Goal: Find specific page/section: Find specific page/section

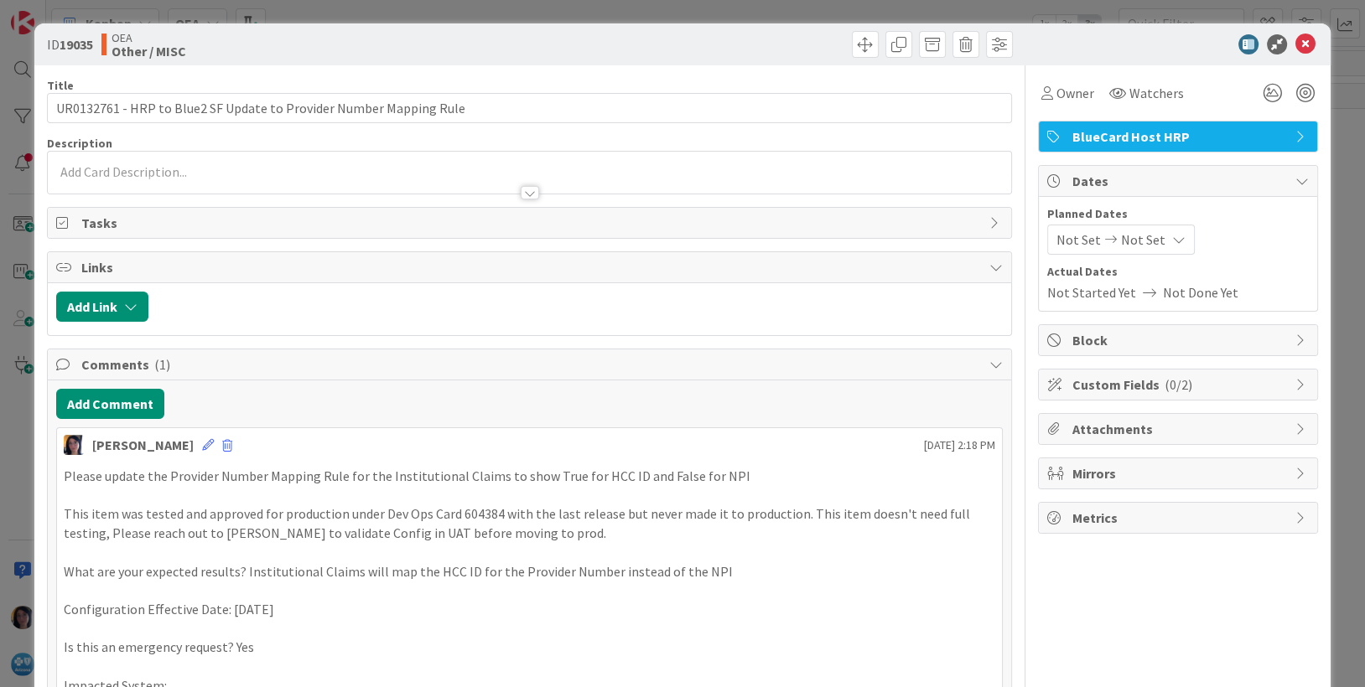
click at [1295, 43] on icon at bounding box center [1305, 44] width 20 height 20
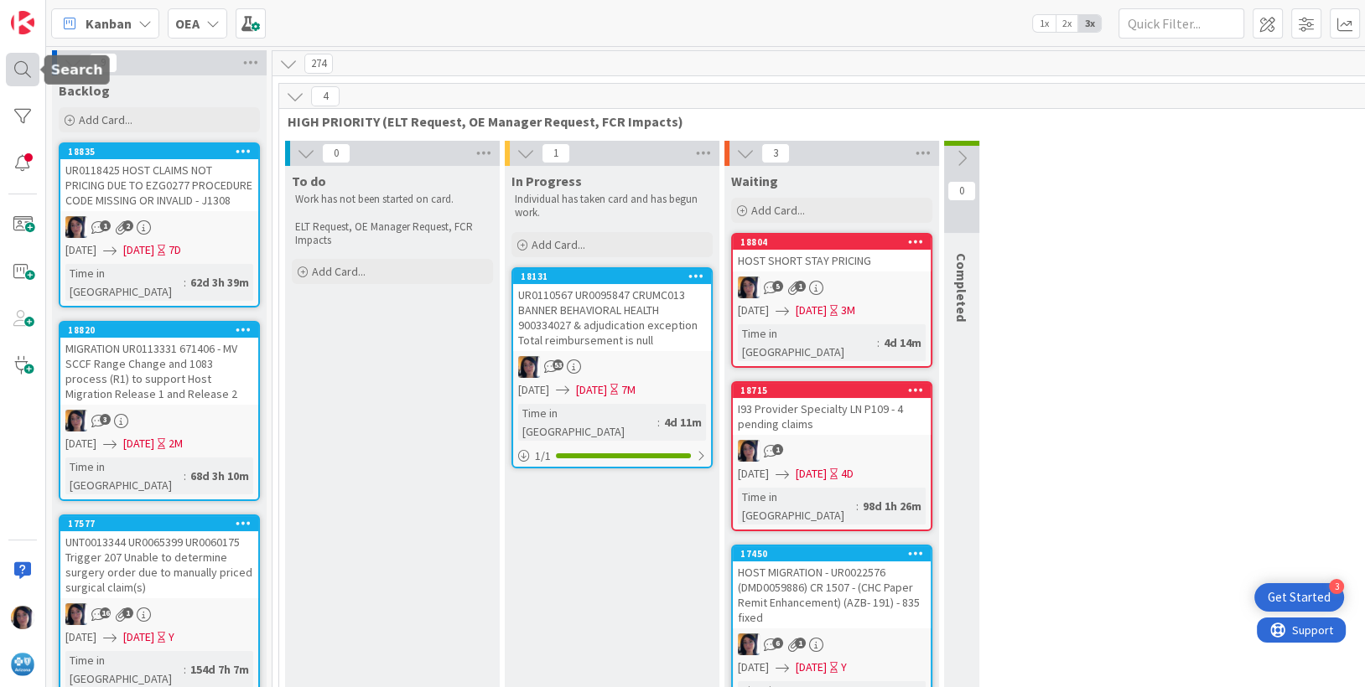
click at [25, 70] on div at bounding box center [23, 70] width 34 height 34
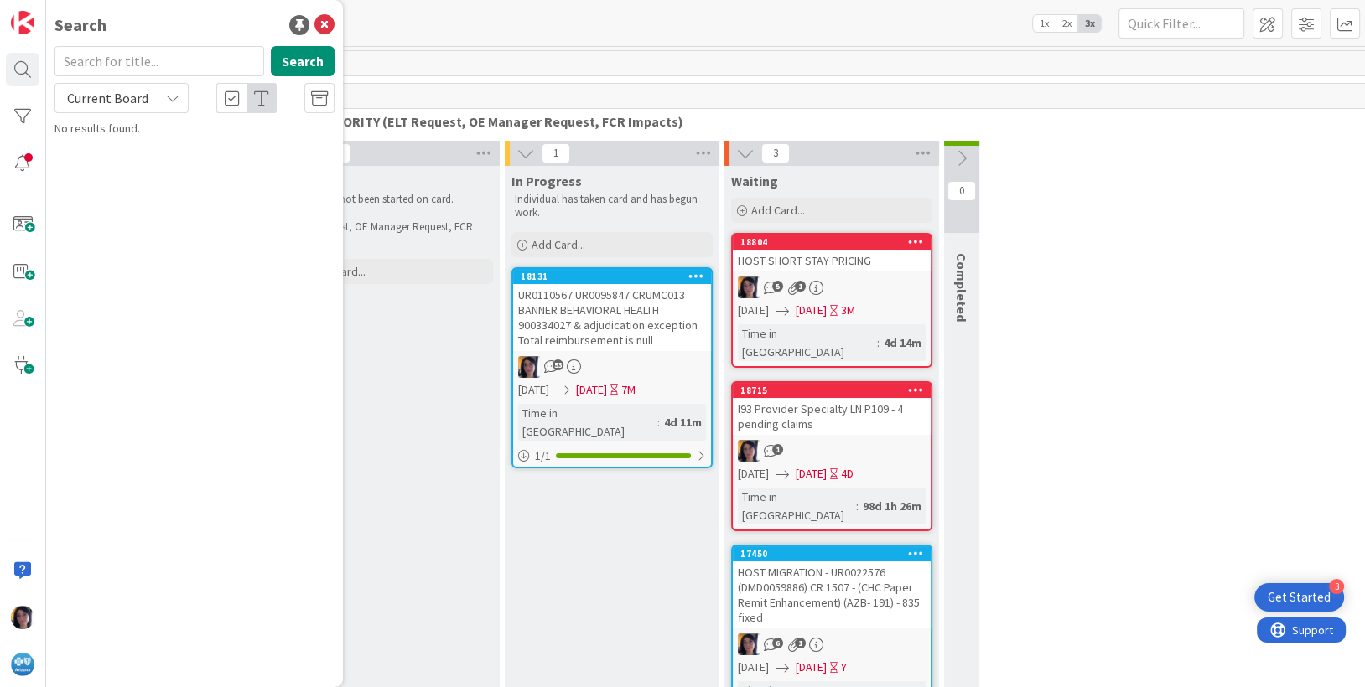
click at [109, 63] on input "text" at bounding box center [159, 61] width 210 height 30
type input "202520300134845"
click at [141, 103] on span "Current Board" at bounding box center [107, 98] width 81 height 17
click at [101, 171] on span "All Boards" at bounding box center [151, 167] width 174 height 25
click at [290, 68] on button "Search" at bounding box center [303, 61] width 64 height 30
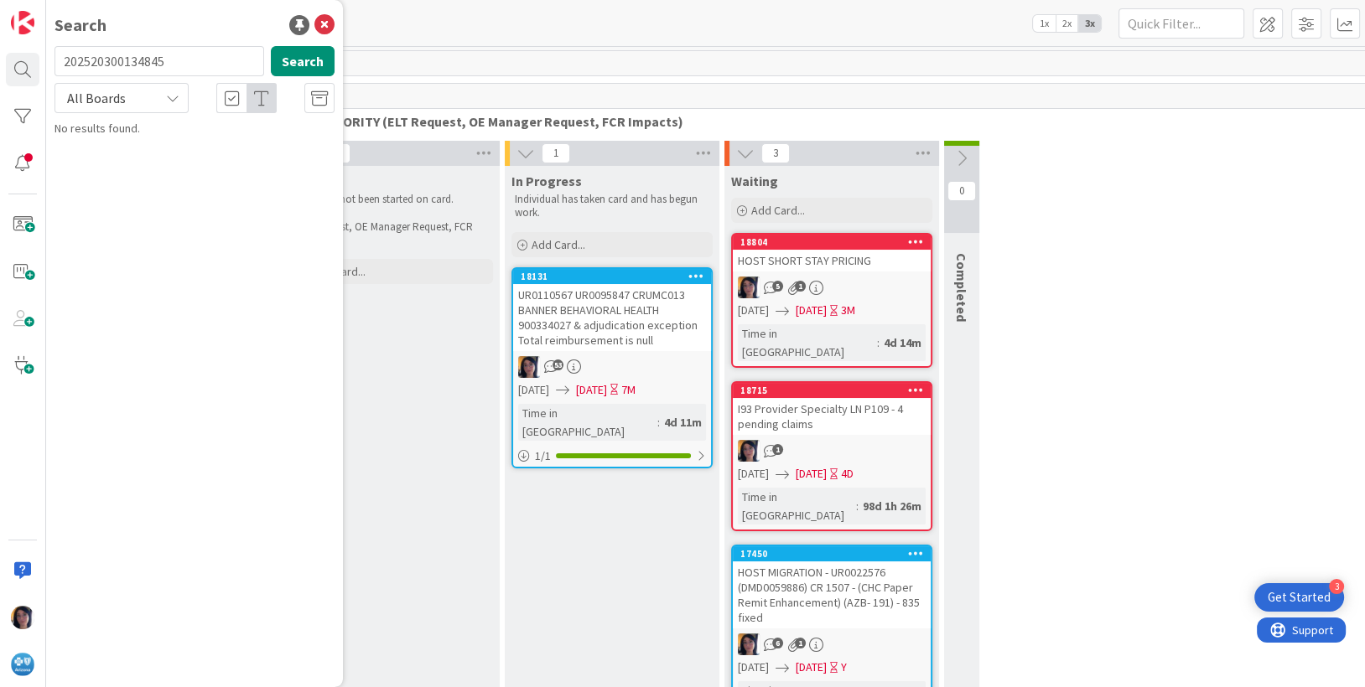
click at [566, 58] on div "274" at bounding box center [831, 63] width 1118 height 25
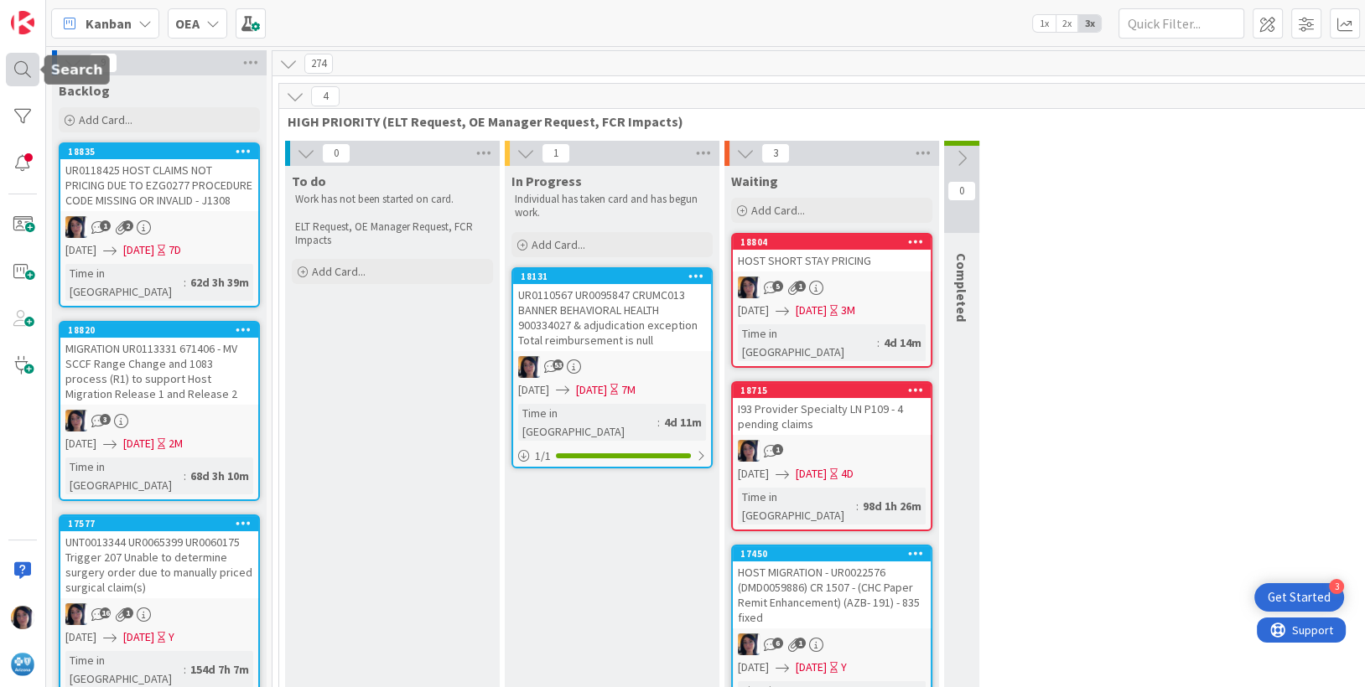
click at [22, 69] on div at bounding box center [23, 70] width 34 height 34
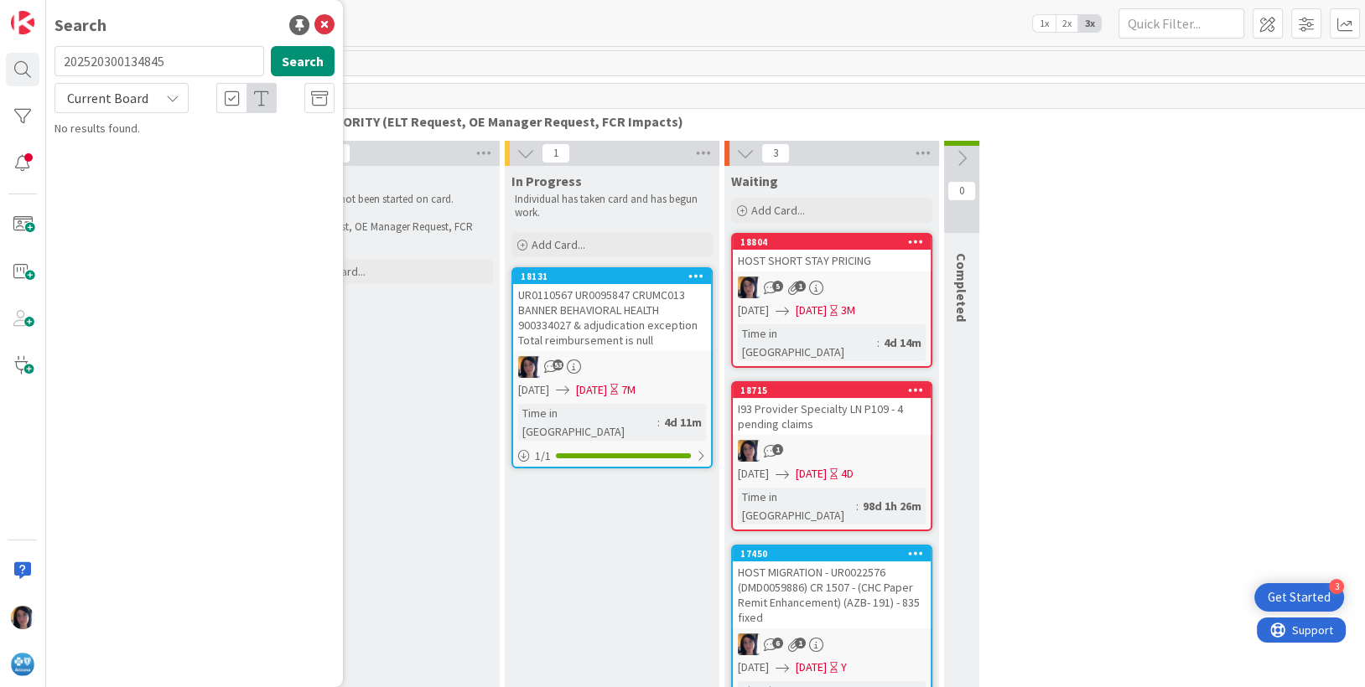
drag, startPoint x: 184, startPoint y: 57, endPoint x: 54, endPoint y: 70, distance: 129.7
click at [49, 60] on div "202520300134845 Search" at bounding box center [194, 64] width 300 height 37
type input "locked"
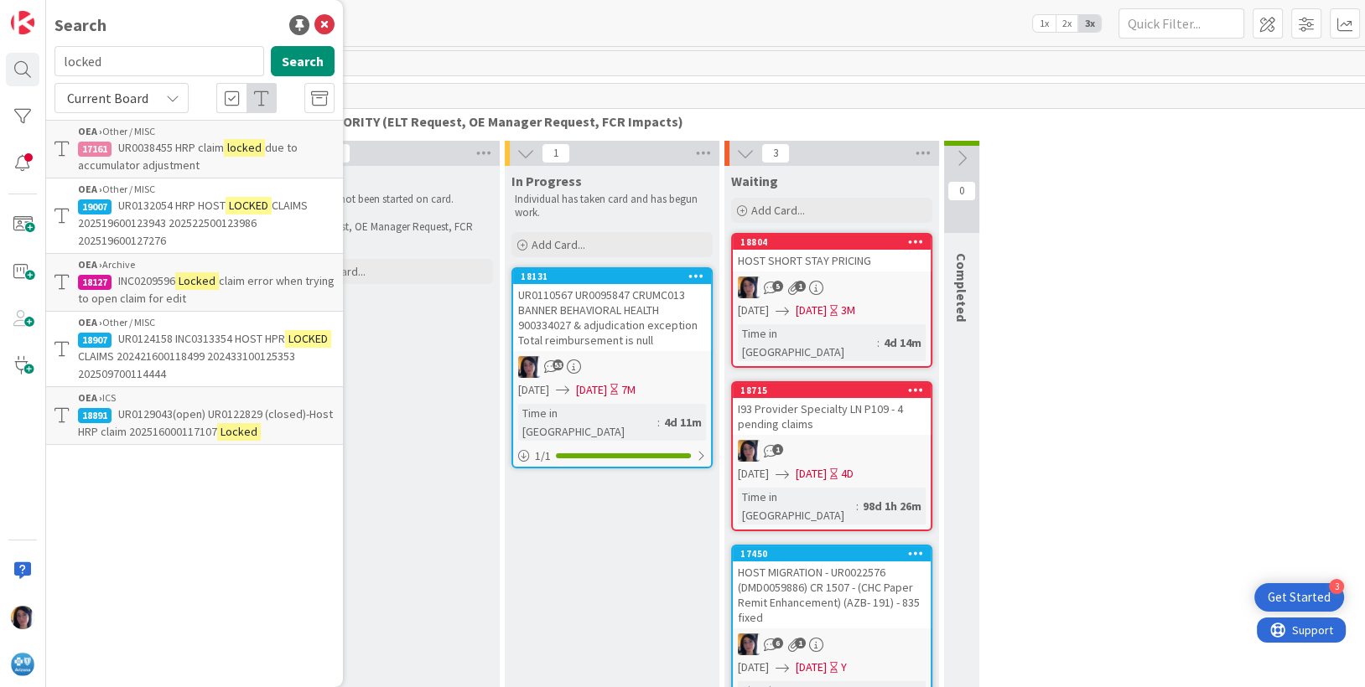
click at [137, 99] on span "Current Board" at bounding box center [107, 98] width 81 height 17
click at [102, 169] on span "All Boards" at bounding box center [151, 167] width 174 height 25
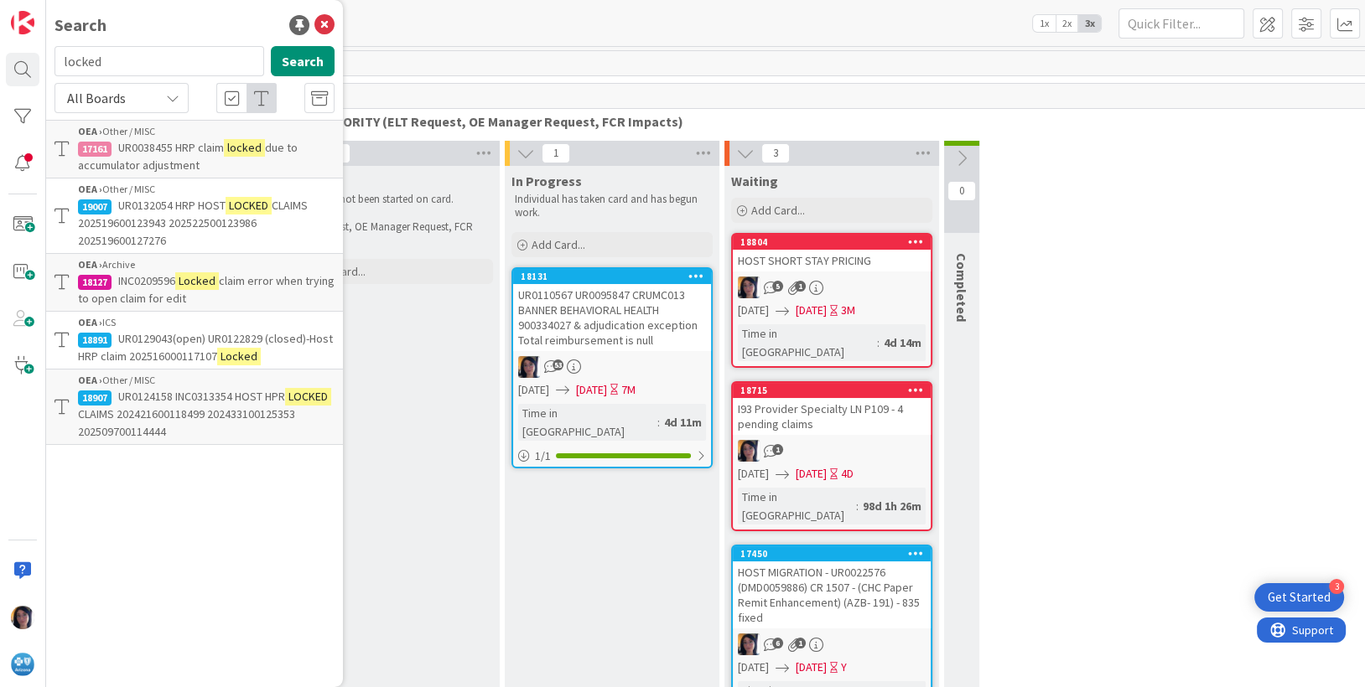
click at [153, 216] on span "CLAIMS 202519600123943 202522500123986 202519600127276" at bounding box center [193, 223] width 230 height 50
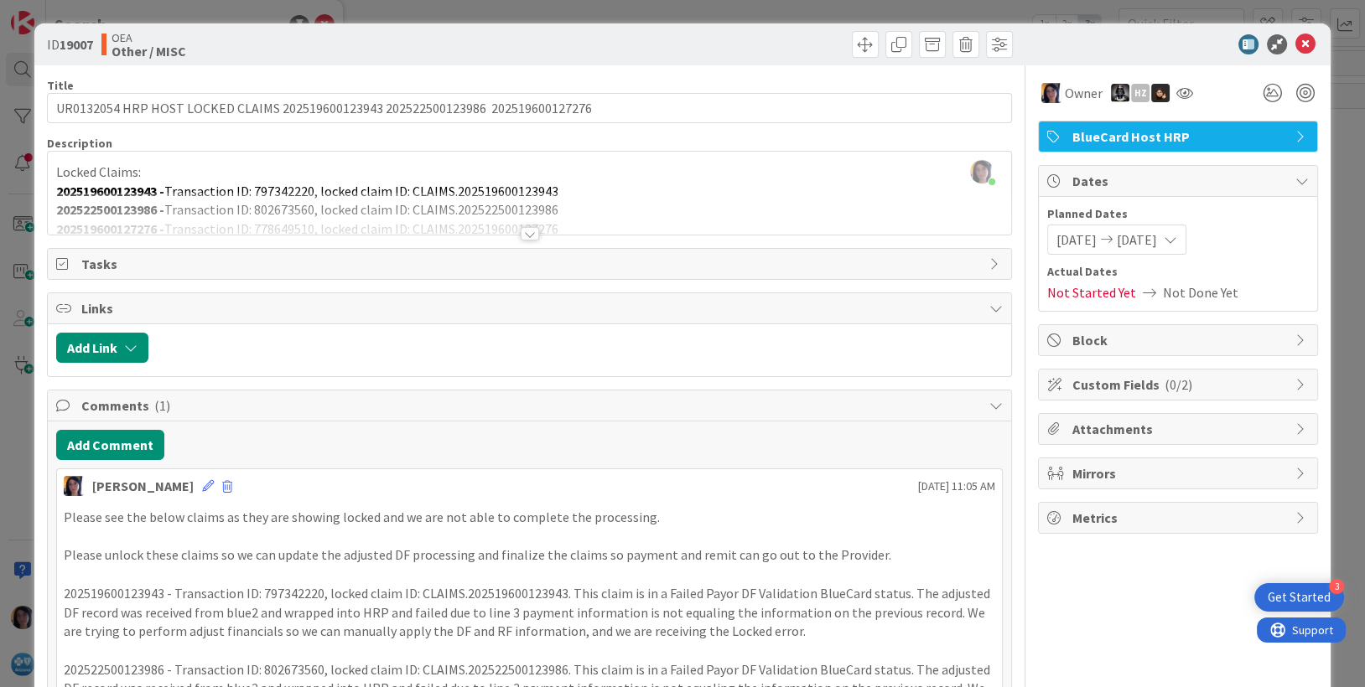
click at [447, 200] on div at bounding box center [530, 213] width 964 height 43
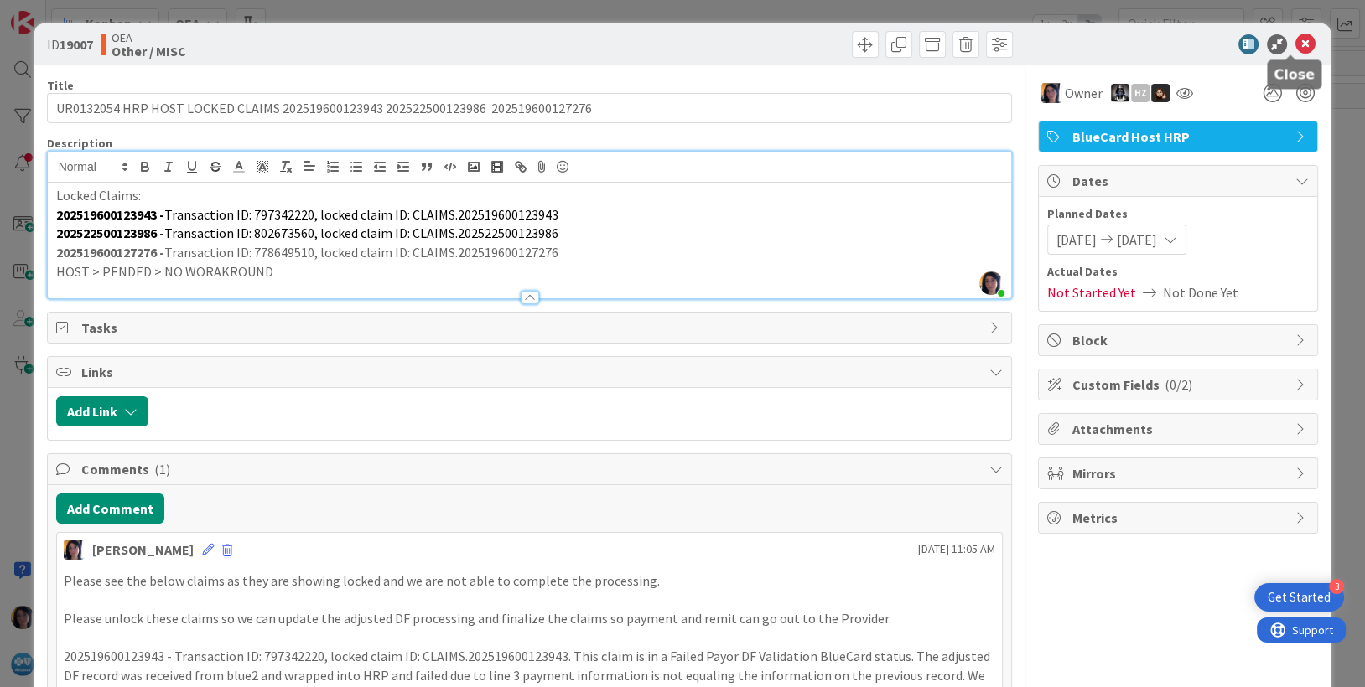
click at [1295, 44] on icon at bounding box center [1305, 44] width 20 height 20
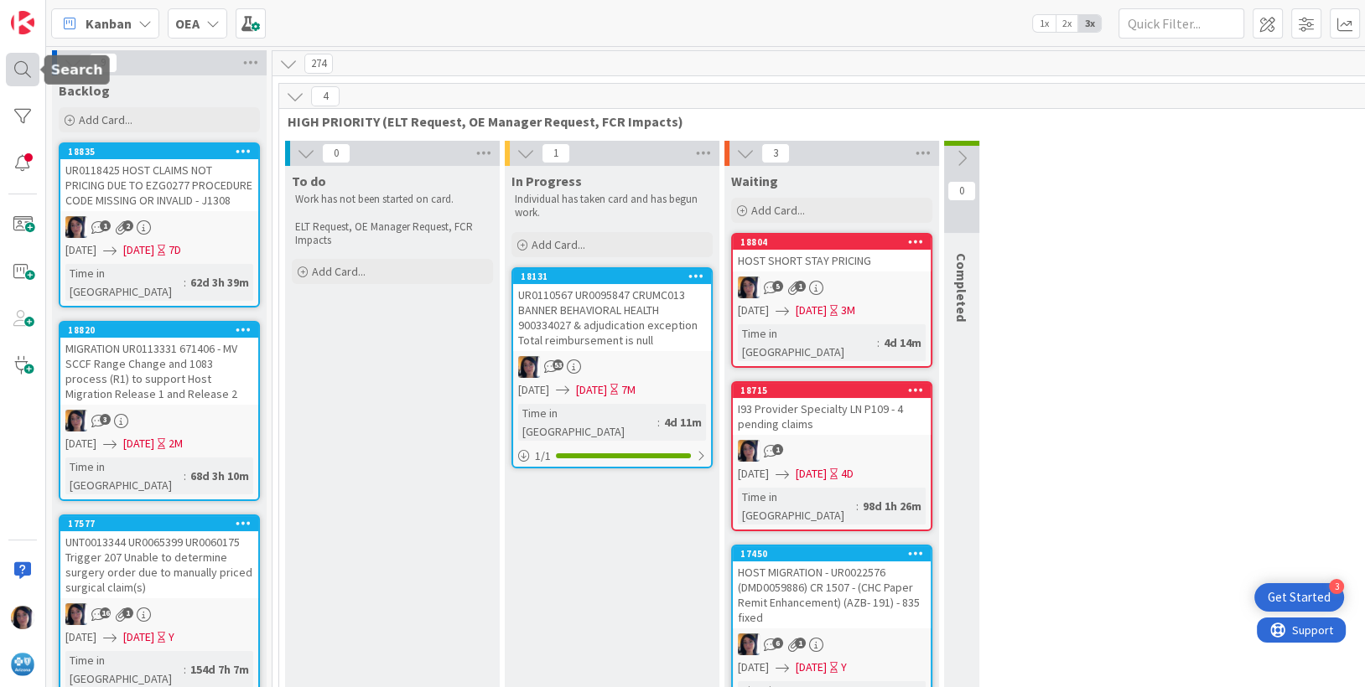
click at [16, 65] on div at bounding box center [23, 70] width 34 height 34
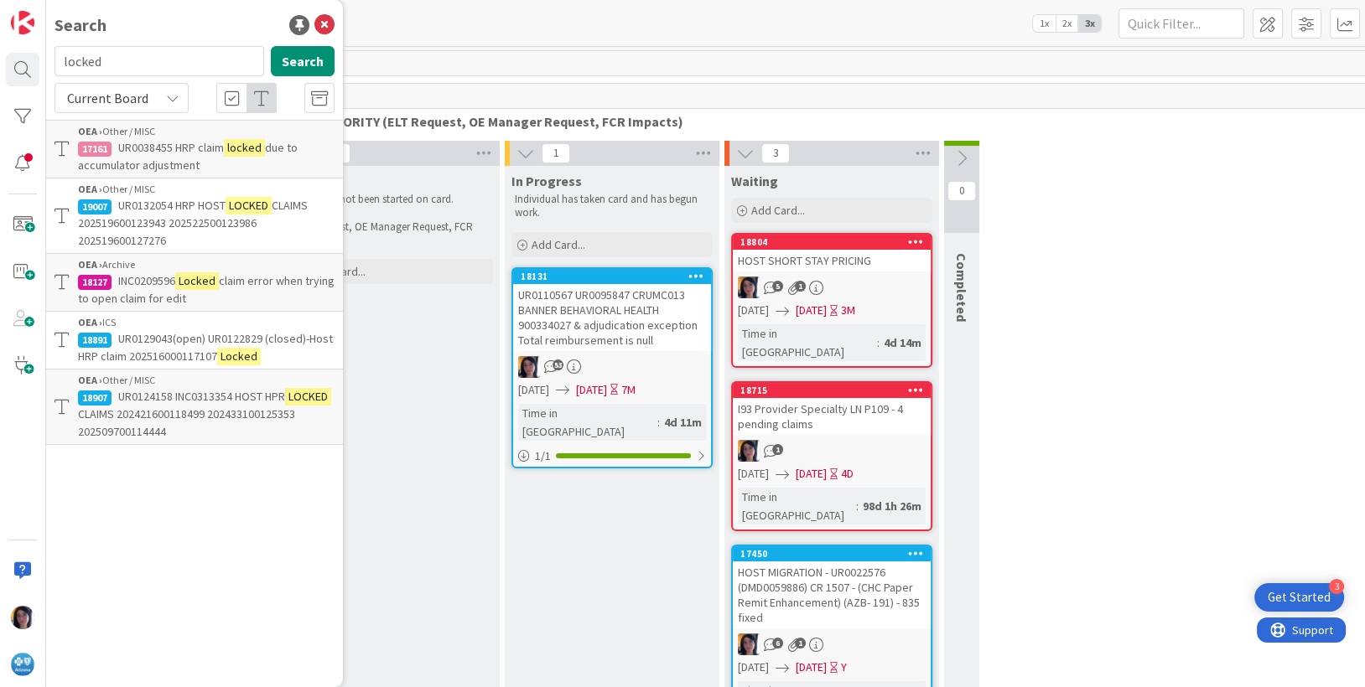
click at [139, 344] on span "UR0129043(open) UR0122829 (closed)-Host HRP claim 202516000117107" at bounding box center [205, 347] width 255 height 33
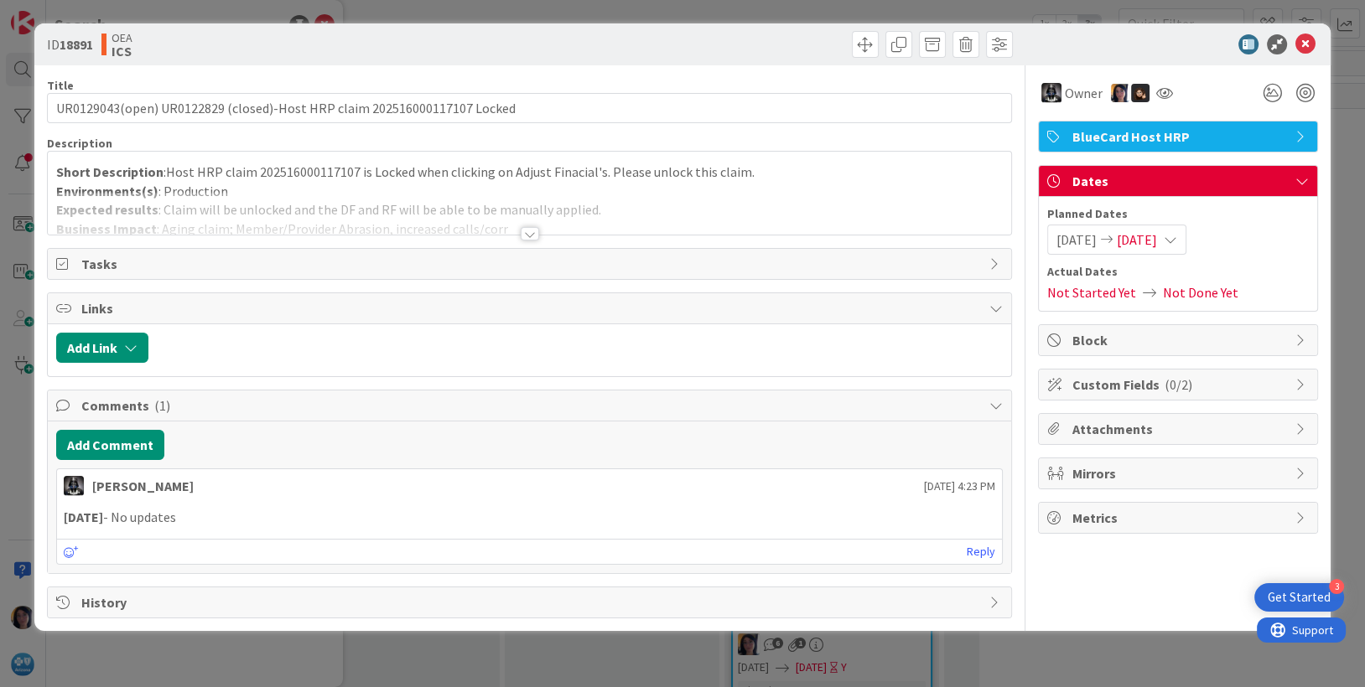
click at [279, 213] on div at bounding box center [530, 213] width 964 height 43
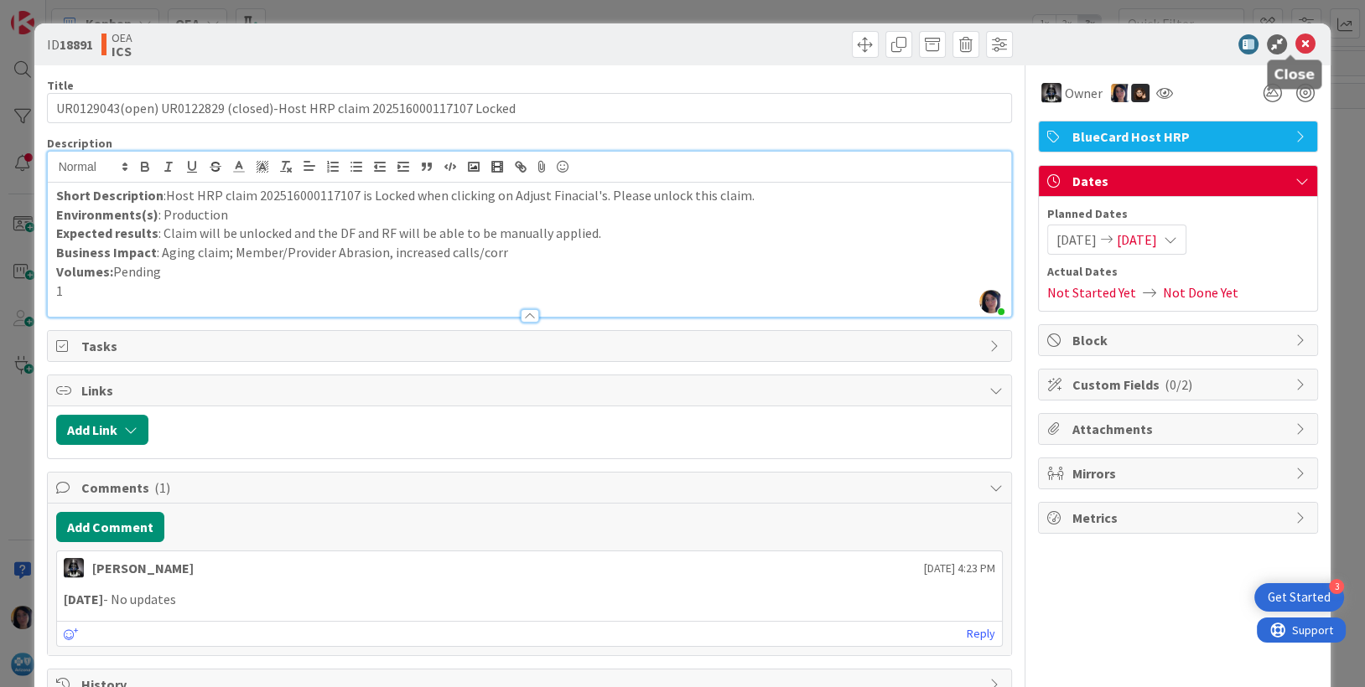
click at [1295, 40] on icon at bounding box center [1305, 44] width 20 height 20
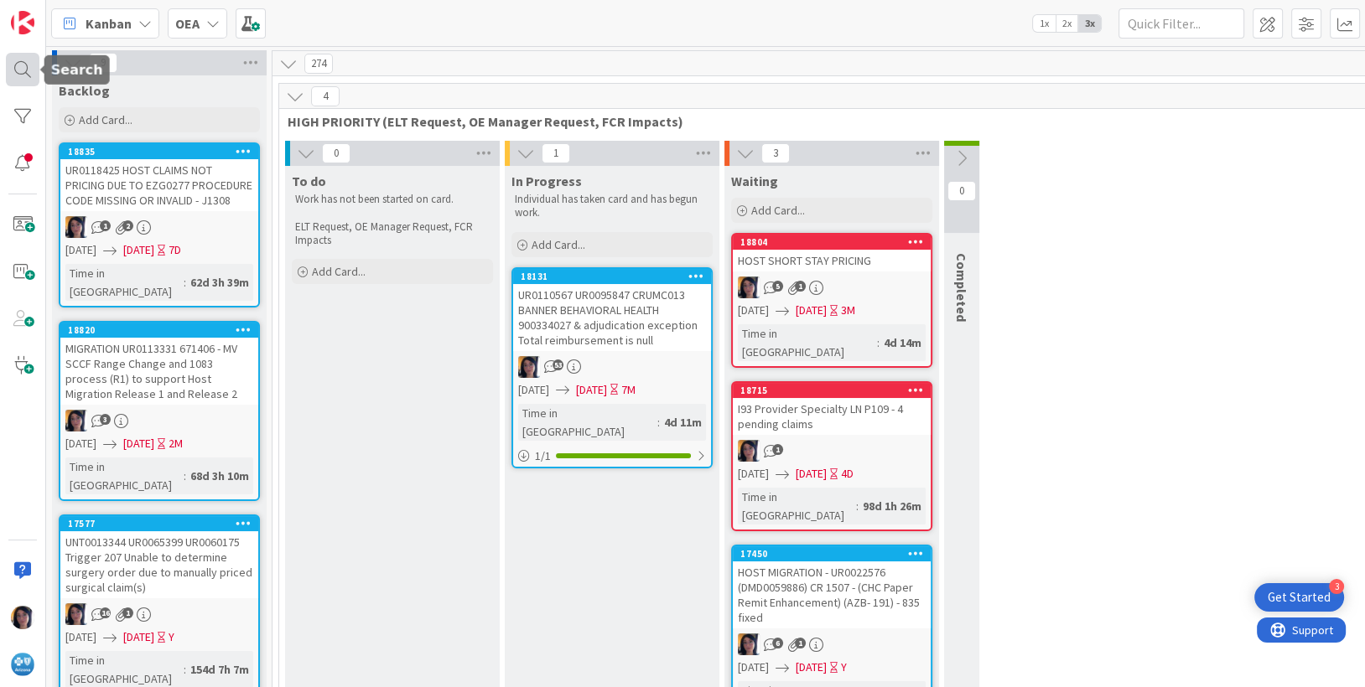
click at [21, 74] on div at bounding box center [23, 70] width 34 height 34
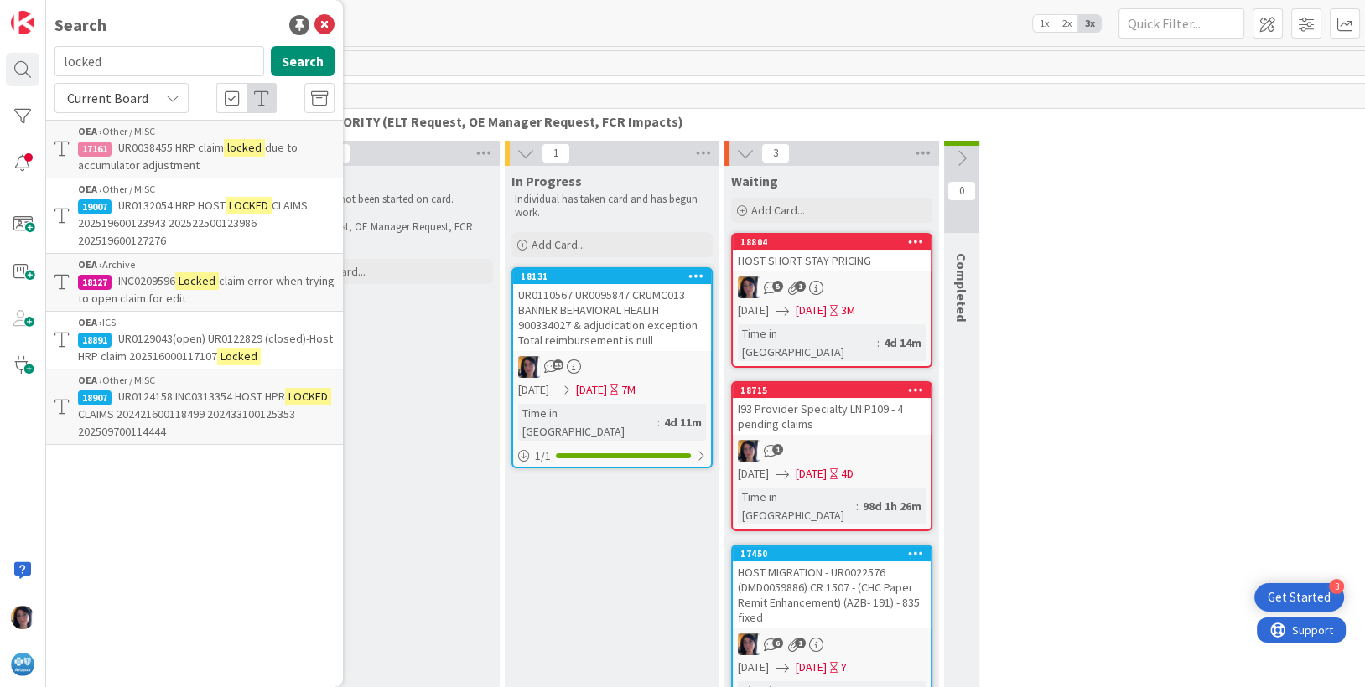
click at [158, 416] on span "CLAIMS 202421600118499 202433100125353 202509700114444" at bounding box center [186, 423] width 217 height 33
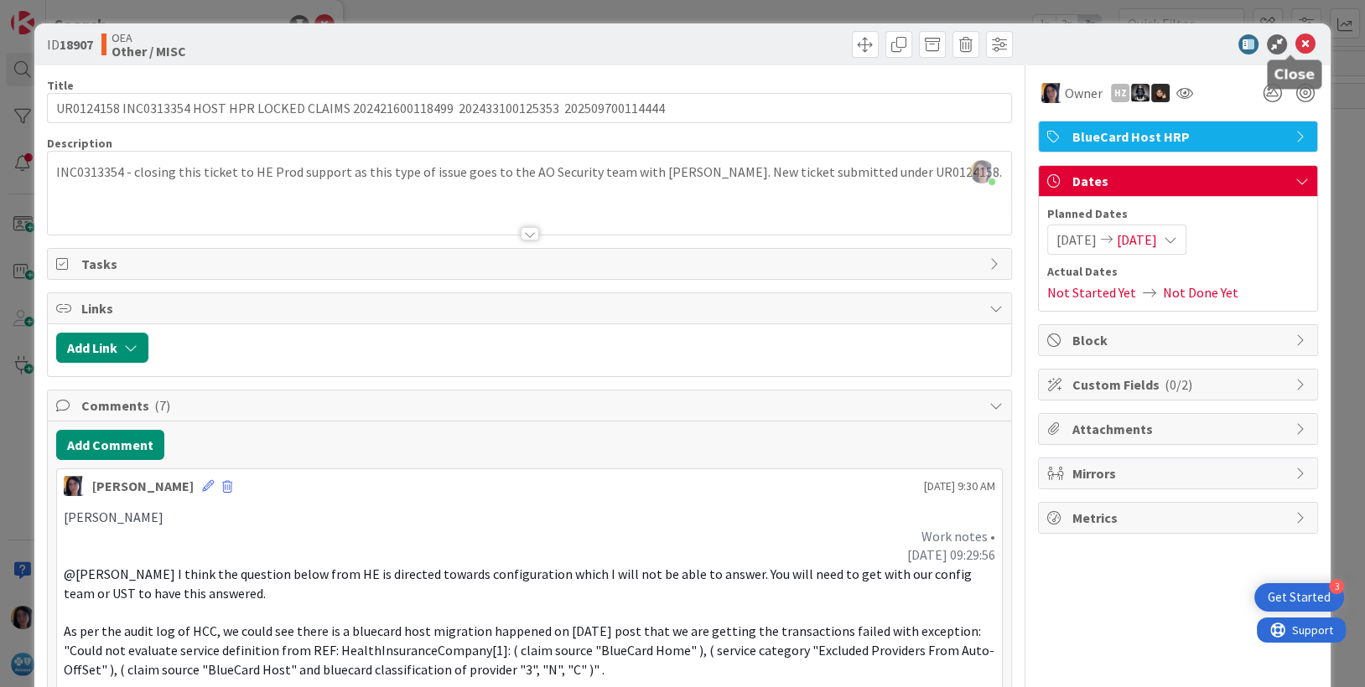
click at [1295, 44] on icon at bounding box center [1305, 44] width 20 height 20
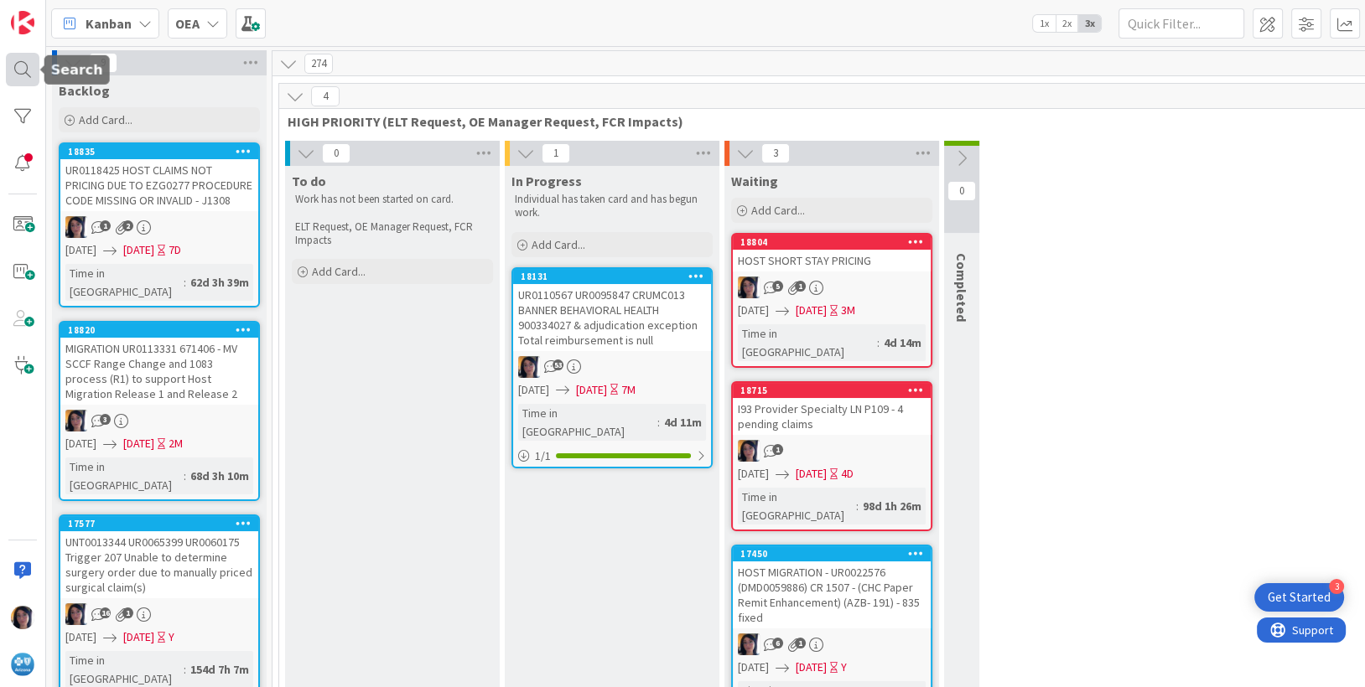
click at [22, 72] on div at bounding box center [23, 70] width 34 height 34
